Goal: Task Accomplishment & Management: Manage account settings

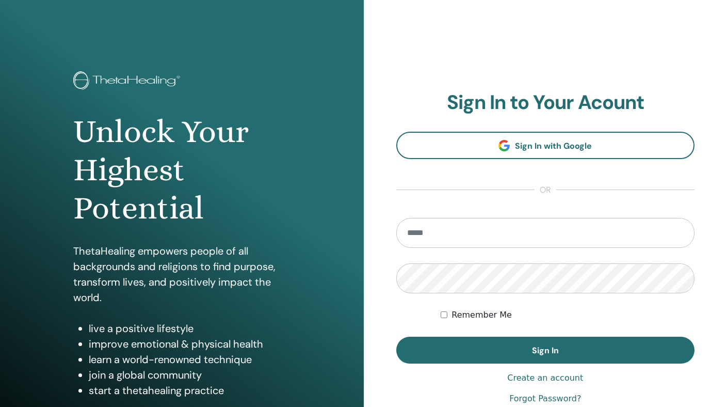
click at [434, 185] on section "Sign In to Your Acount Sign In with Google or Remember Me Sign In" at bounding box center [545, 227] width 299 height 273
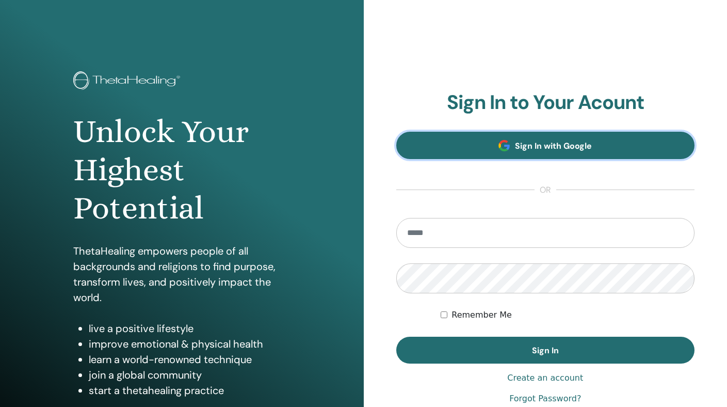
click at [465, 145] on link "Sign In with Google" at bounding box center [545, 145] width 299 height 27
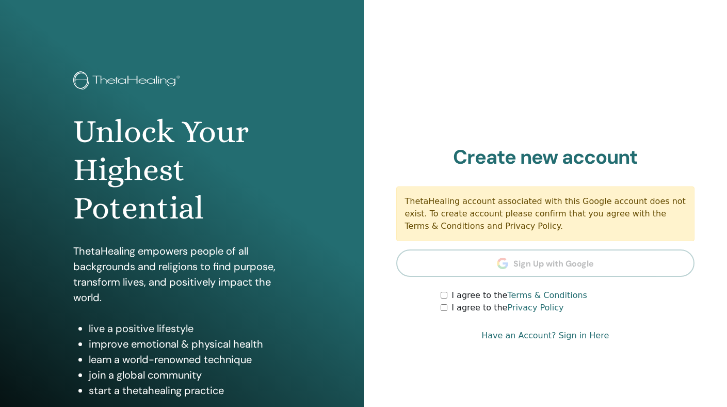
click at [455, 297] on label "I agree to the Terms & Conditions" at bounding box center [519, 295] width 136 height 12
click at [455, 303] on label "I agree to the Privacy Policy" at bounding box center [507, 307] width 112 height 12
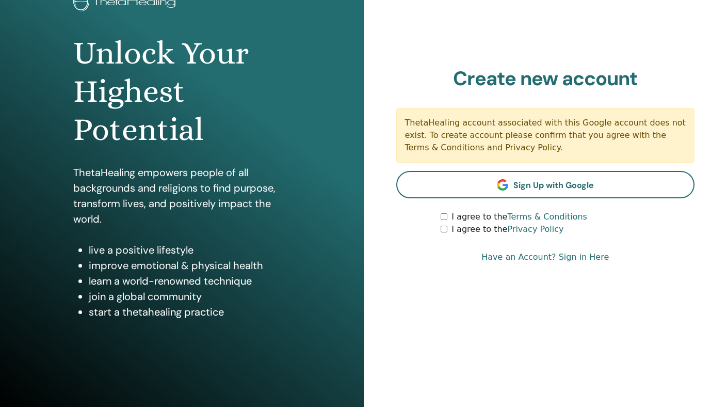
click at [579, 254] on link "Have an Account? Sign in Here" at bounding box center [544, 257] width 127 height 12
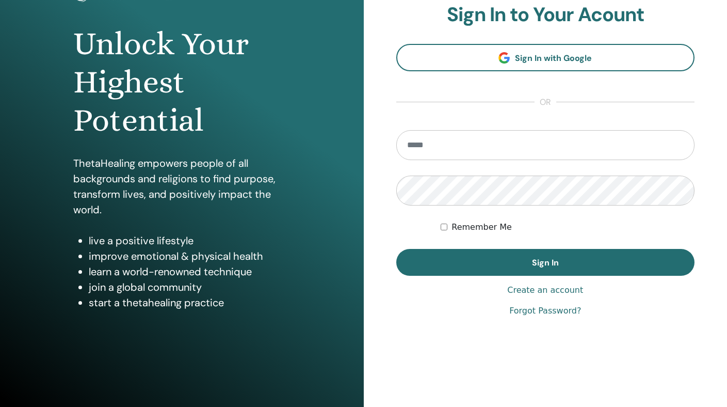
scroll to position [89, 0]
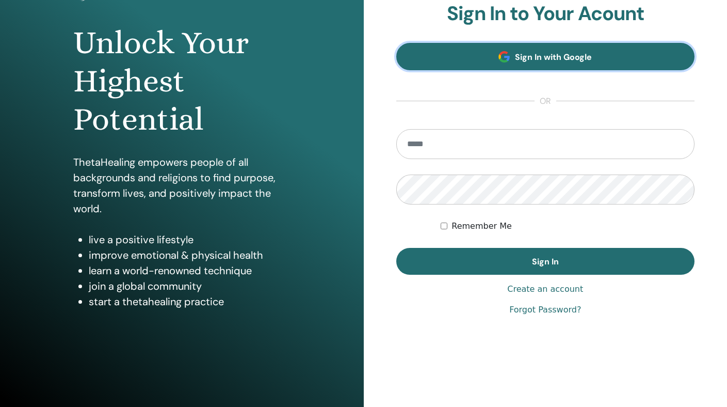
click at [568, 62] on span "Sign In with Google" at bounding box center [553, 57] width 77 height 11
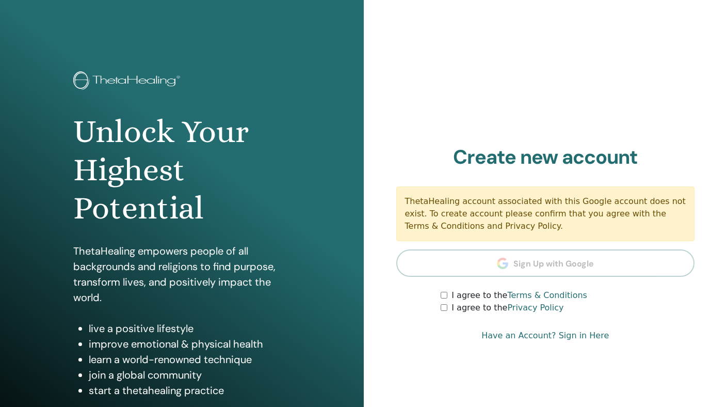
click at [495, 295] on label "I agree to the Terms & Conditions" at bounding box center [519, 295] width 136 height 12
click at [495, 304] on label "I agree to the Privacy Policy" at bounding box center [507, 307] width 112 height 12
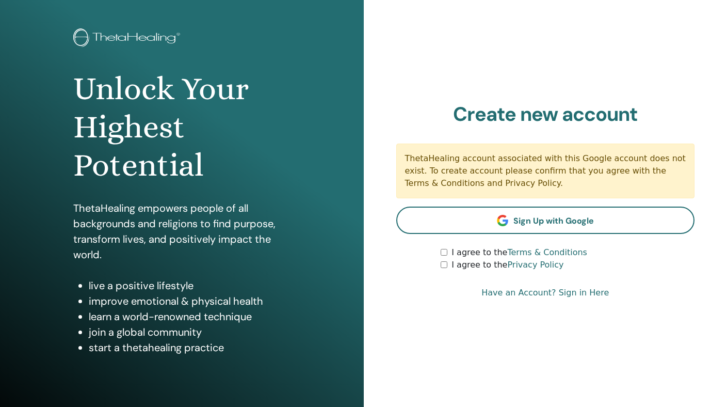
scroll to position [44, 0]
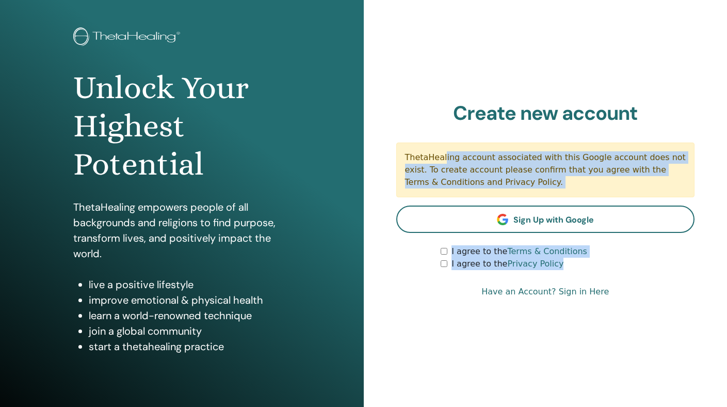
drag, startPoint x: 381, startPoint y: 133, endPoint x: 594, endPoint y: 283, distance: 260.2
click at [594, 280] on div "Sign In to Your Acount Sign In with Google or Remember Me Sign In Create new ac…" at bounding box center [546, 203] width 364 height 495
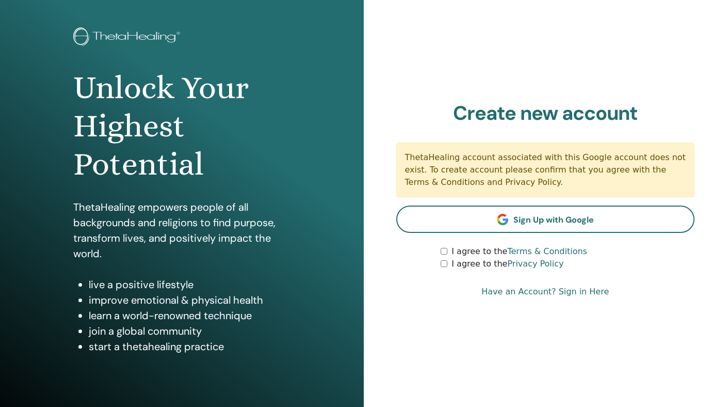
click at [592, 317] on div "Sign In to Your Acount Sign In with Google or Remember Me Sign In Create new ac…" at bounding box center [546, 203] width 364 height 495
click at [593, 295] on link "Have an Account? Sign in Here" at bounding box center [544, 291] width 127 height 12
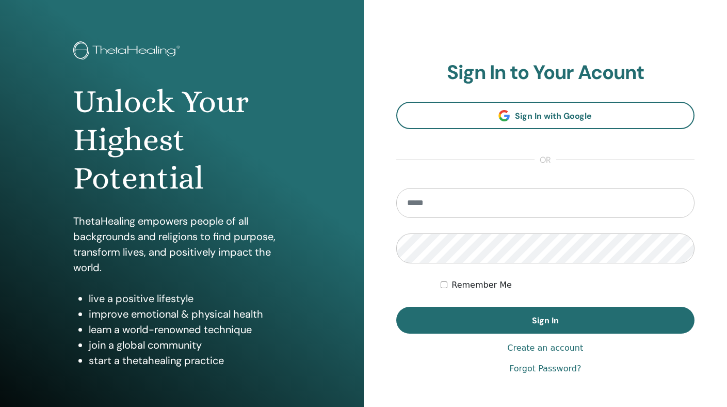
scroll to position [41, 0]
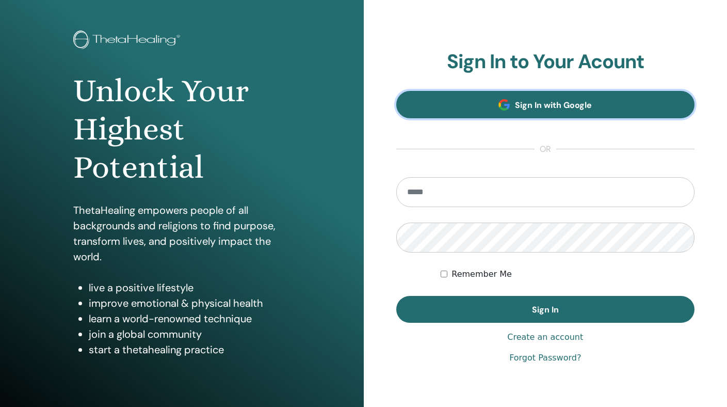
click at [542, 106] on span "Sign In with Google" at bounding box center [553, 105] width 77 height 11
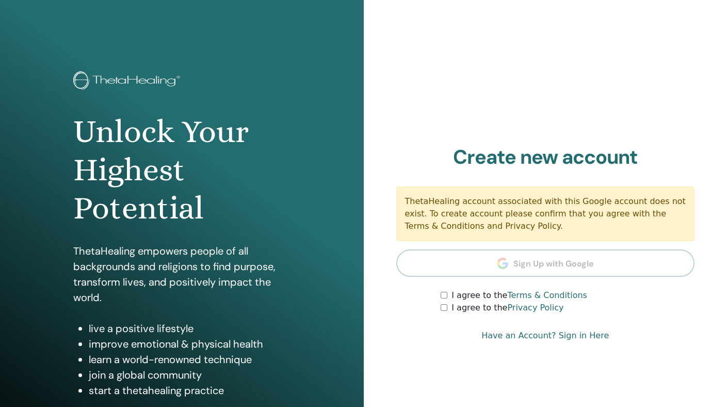
click at [584, 336] on link "Have an Account? Sign in Here" at bounding box center [544, 335] width 127 height 12
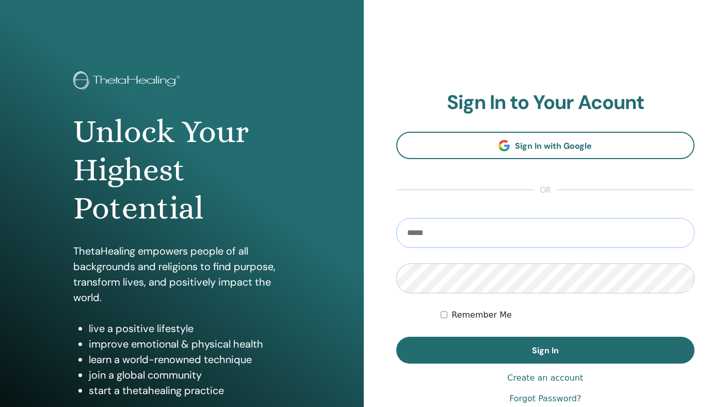
click at [590, 233] on input "email" at bounding box center [545, 233] width 299 height 30
type input "**********"
click at [467, 294] on form "**********" at bounding box center [545, 290] width 299 height 145
click at [420, 311] on form "**********" at bounding box center [545, 290] width 299 height 145
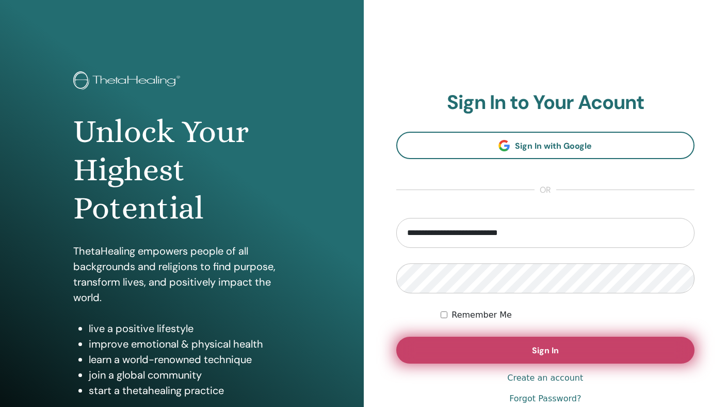
click at [448, 337] on button "Sign In" at bounding box center [545, 349] width 299 height 27
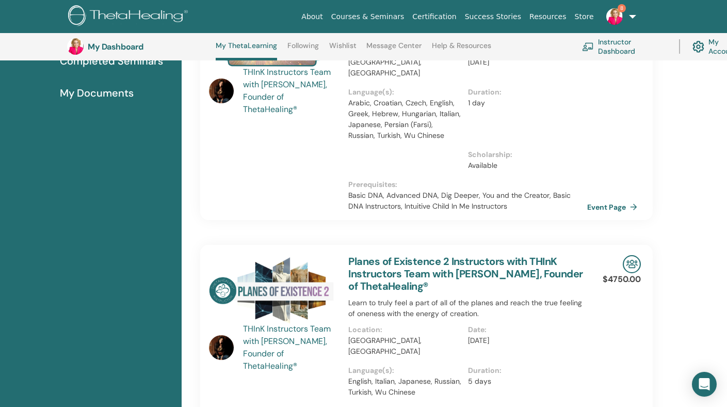
scroll to position [161, 0]
